Goal: Information Seeking & Learning: Learn about a topic

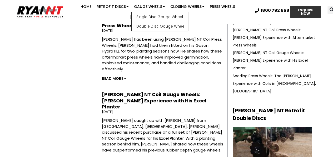
scroll to position [263, 0]
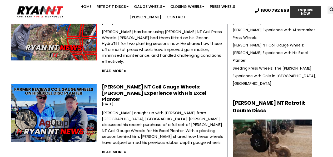
click at [42, 84] on img at bounding box center [54, 113] width 104 height 59
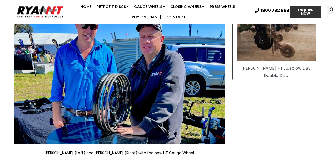
scroll to position [342, 0]
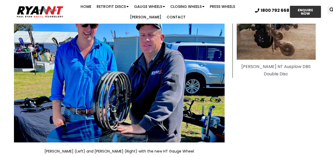
click at [161, 119] on img at bounding box center [119, 73] width 210 height 140
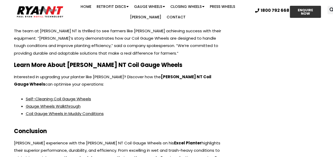
scroll to position [965, 0]
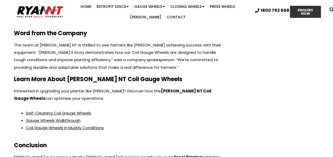
click at [42, 125] on link "Coil Gauge Wheels in Muddy Conditions" at bounding box center [65, 128] width 78 height 6
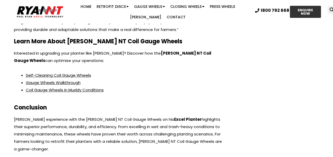
scroll to position [991, 0]
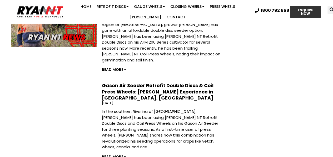
scroll to position [552, 0]
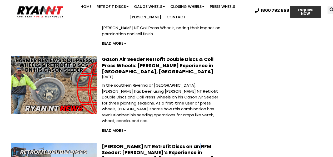
drag, startPoint x: 185, startPoint y: 78, endPoint x: 193, endPoint y: 75, distance: 7.9
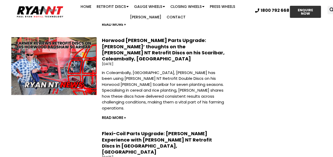
scroll to position [763, 0]
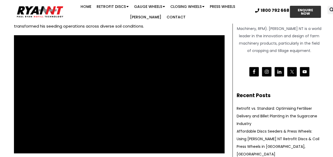
scroll to position [79, 0]
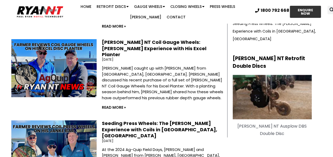
scroll to position [316, 0]
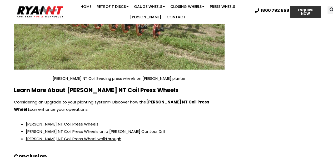
scroll to position [842, 0]
